Goal: Find specific page/section: Find specific page/section

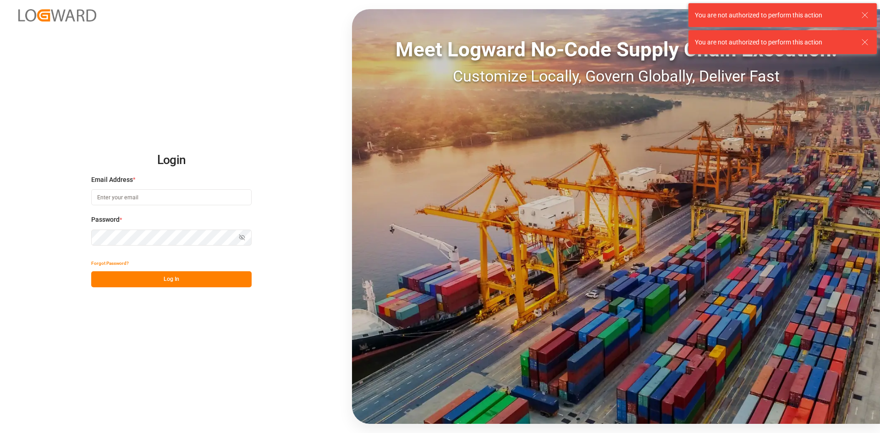
type input "[PERSON_NAME][EMAIL_ADDRESS][DOMAIN_NAME]"
click at [18, 218] on div "Login Email Address * alexander.schoeps@leschaco.com Password * Show password F…" at bounding box center [440, 216] width 880 height 433
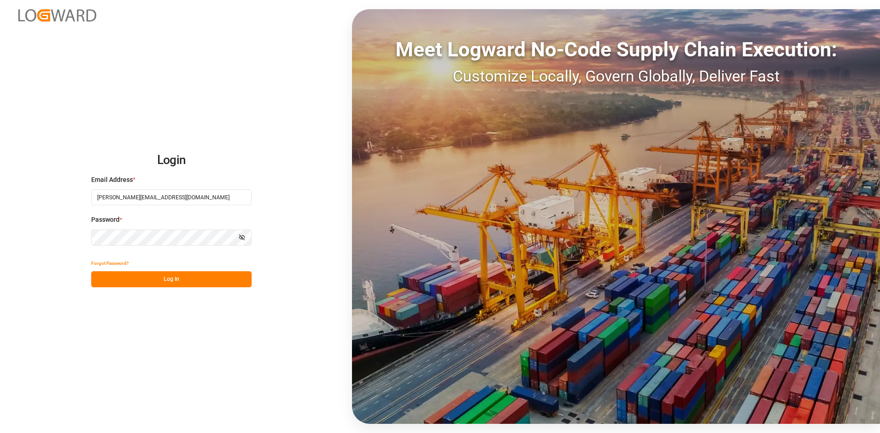
click at [89, 278] on div "Login Email Address * alexander.schoeps@leschaco.com Password * Show password F…" at bounding box center [440, 216] width 880 height 433
click at [177, 273] on button "Log In" at bounding box center [171, 279] width 160 height 16
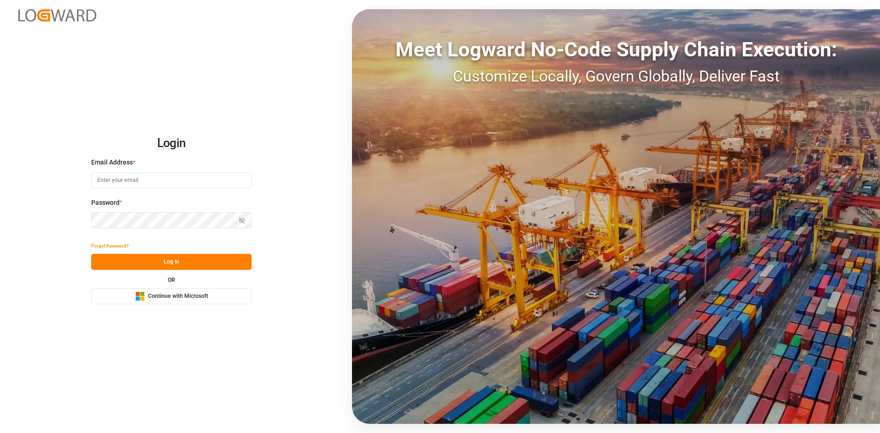
type input "[PERSON_NAME][EMAIL_ADDRESS][DOMAIN_NAME]"
click at [0, 220] on html "Login Email Address * [PERSON_NAME][EMAIL_ADDRESS][DOMAIN_NAME] Password * Show…" at bounding box center [440, 216] width 880 height 433
click at [98, 263] on button "Log In" at bounding box center [171, 262] width 160 height 16
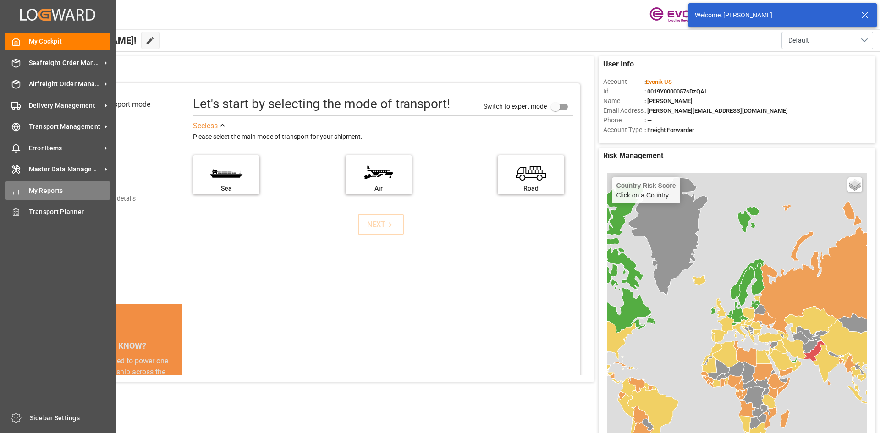
click at [47, 187] on span "My Reports" at bounding box center [70, 191] width 82 height 10
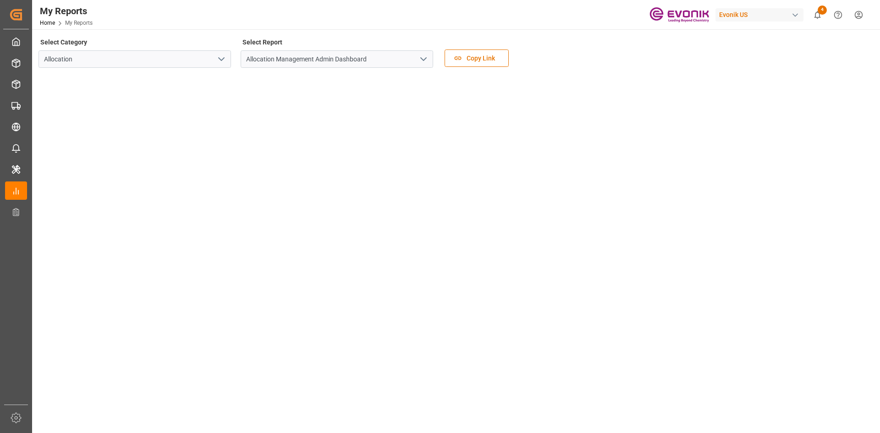
click at [223, 60] on icon "open menu" at bounding box center [221, 59] width 11 height 11
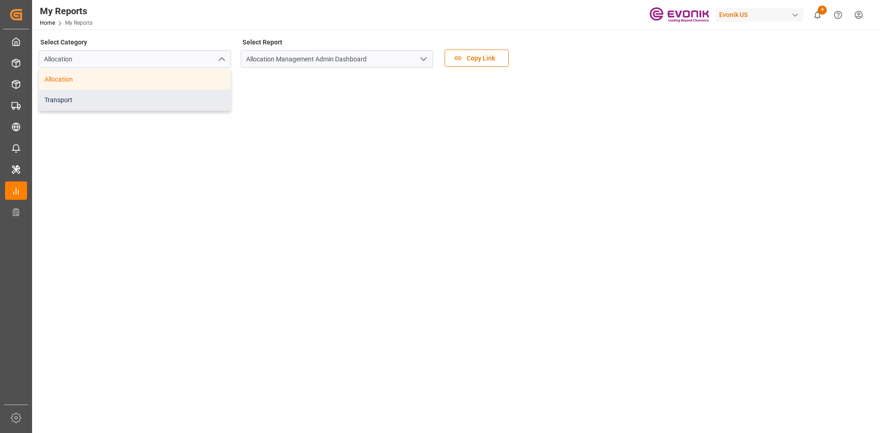
click at [169, 94] on div "Transport" at bounding box center [135, 100] width 192 height 21
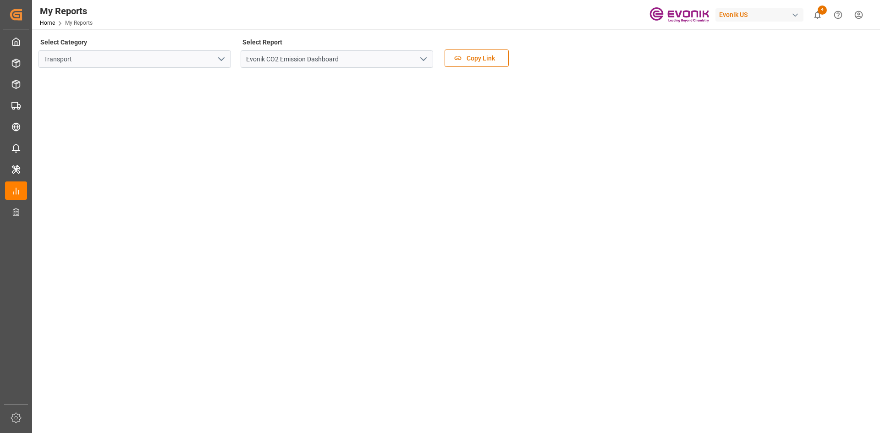
click at [422, 61] on icon "open menu" at bounding box center [423, 59] width 11 height 11
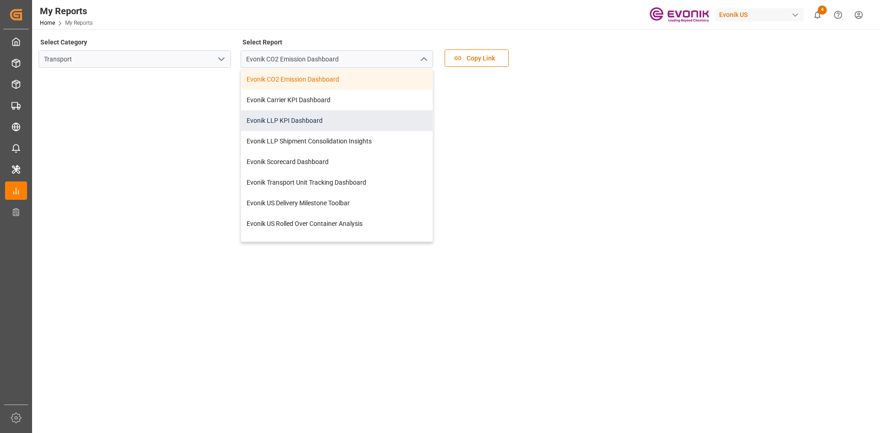
click at [346, 126] on div "Evonik LLP KPI Dashboard" at bounding box center [337, 120] width 192 height 21
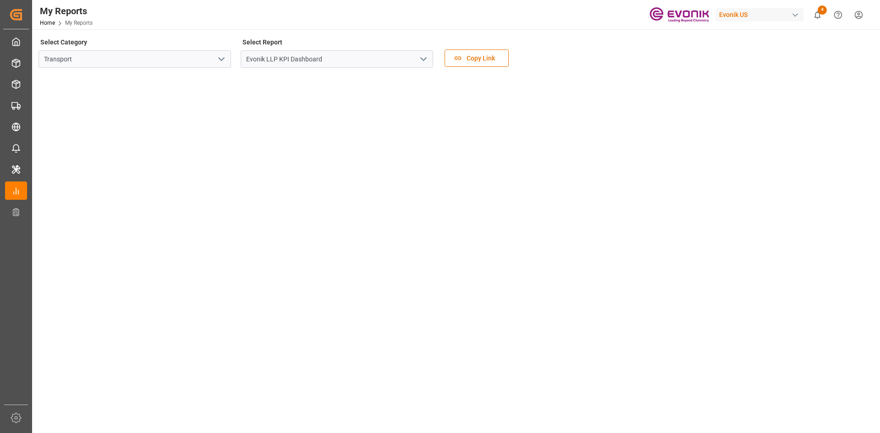
click at [818, 18] on icon "show 4 new notifications" at bounding box center [818, 15] width 10 height 10
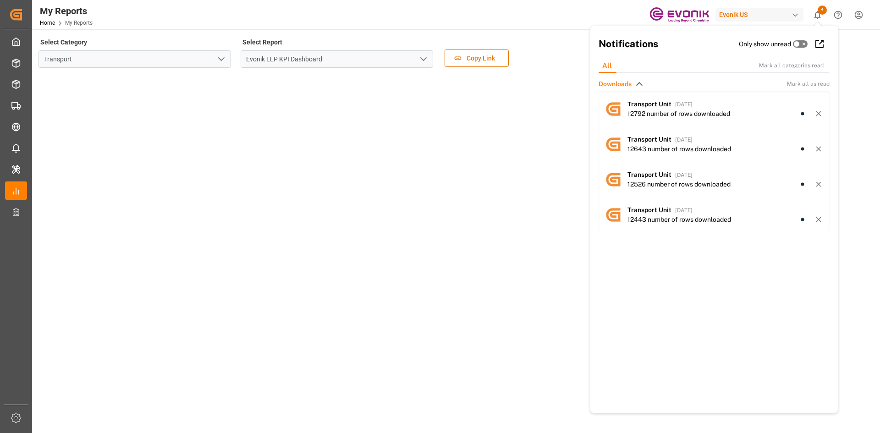
click at [846, 40] on div "Select Category Transport Select Report Evonik LLP KPI Dashboard Copy Link" at bounding box center [455, 55] width 833 height 39
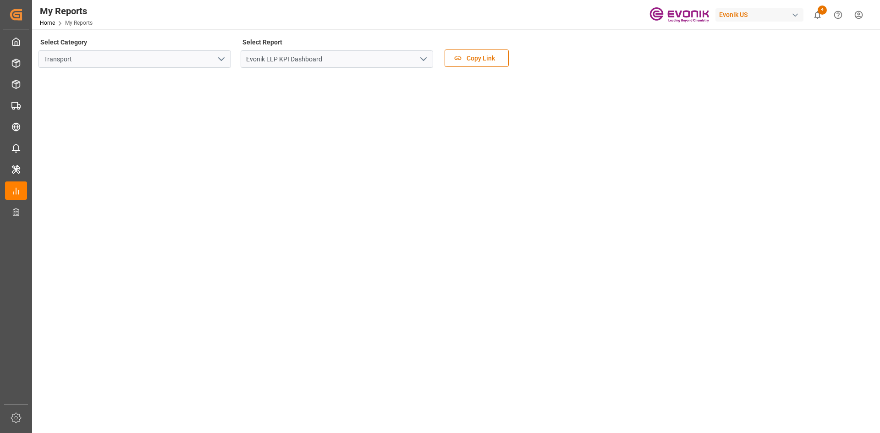
click at [426, 59] on icon "open menu" at bounding box center [423, 59] width 11 height 11
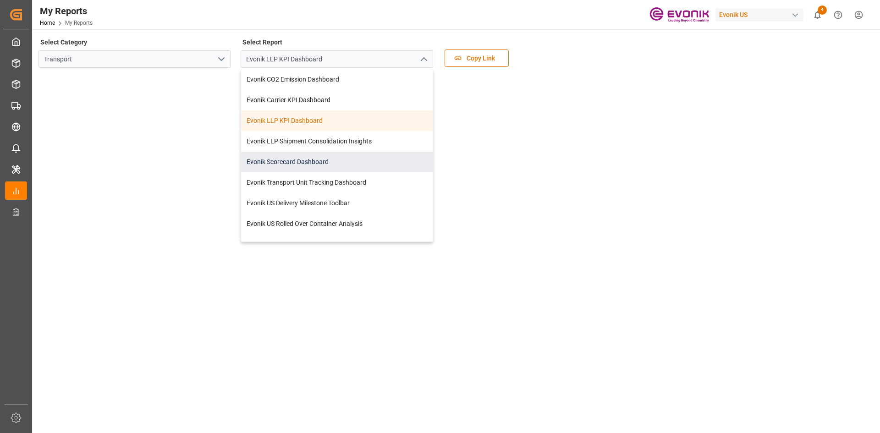
click at [319, 152] on div "Evonik Scorecard Dashboard" at bounding box center [337, 162] width 192 height 21
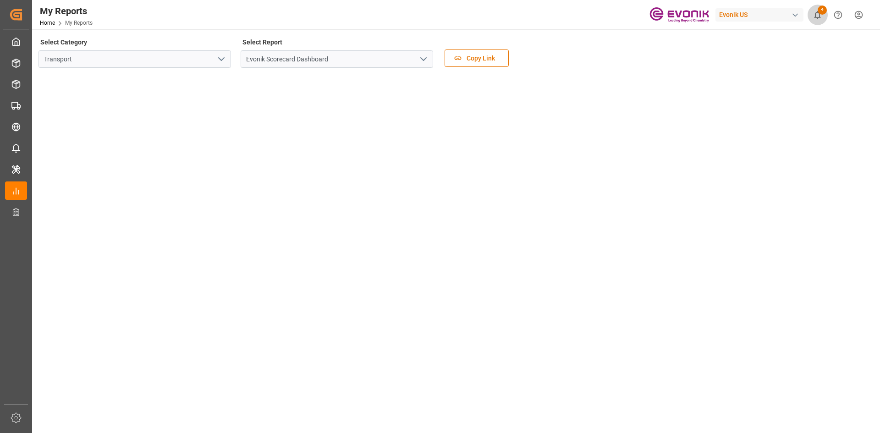
click at [818, 13] on icon "show 4 new notifications" at bounding box center [818, 15] width 10 height 10
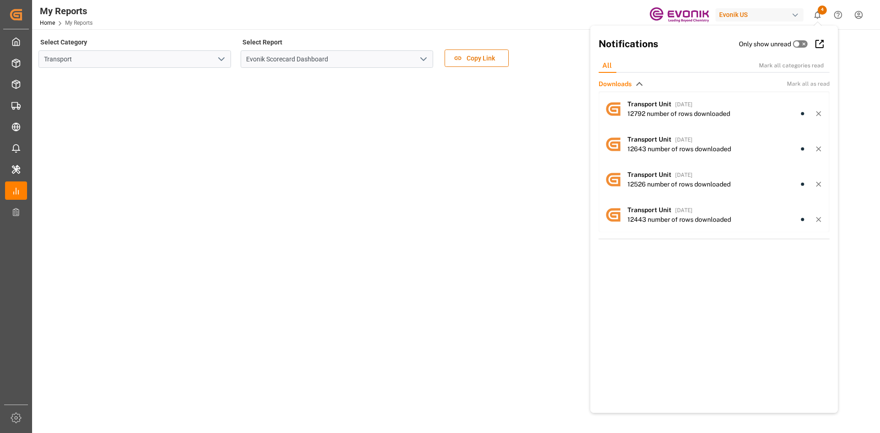
click at [847, 44] on div "Select Category Transport Select Report Evonik Scorecard Dashboard Copy Link" at bounding box center [455, 55] width 833 height 39
